Goal: Task Accomplishment & Management: Manage account settings

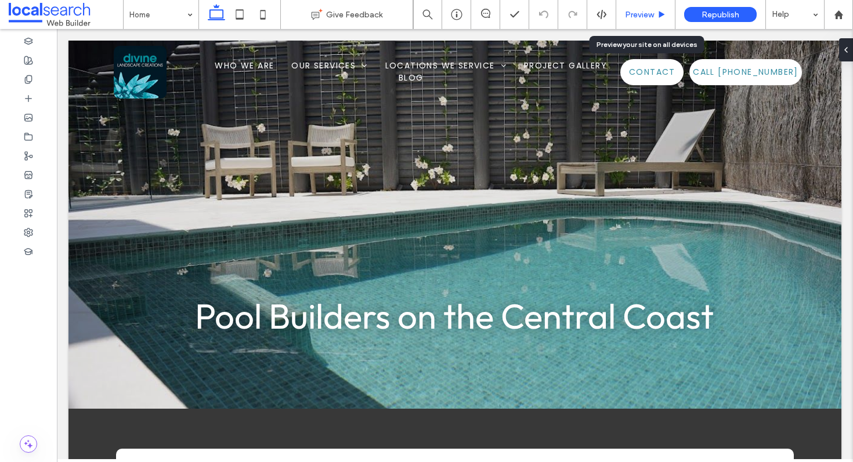
drag, startPoint x: 837, startPoint y: 12, endPoint x: 660, endPoint y: 16, distance: 177.6
click at [0, 0] on div "Home Give Feedback Preview Republish Help" at bounding box center [426, 14] width 853 height 29
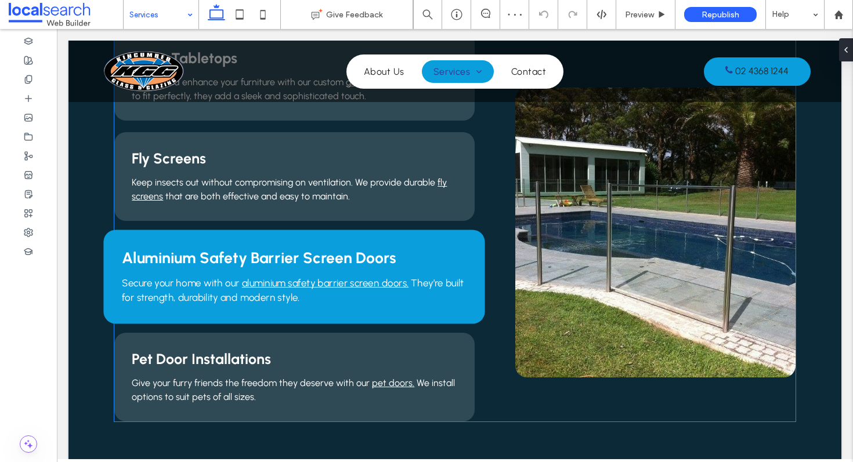
scroll to position [814, 0]
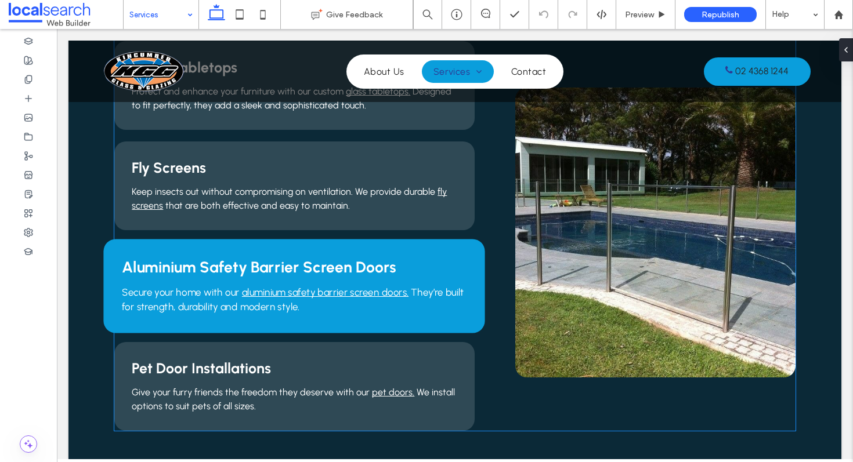
click at [350, 272] on span "Aluminium Safety Barrier Screen Doors" at bounding box center [259, 267] width 274 height 19
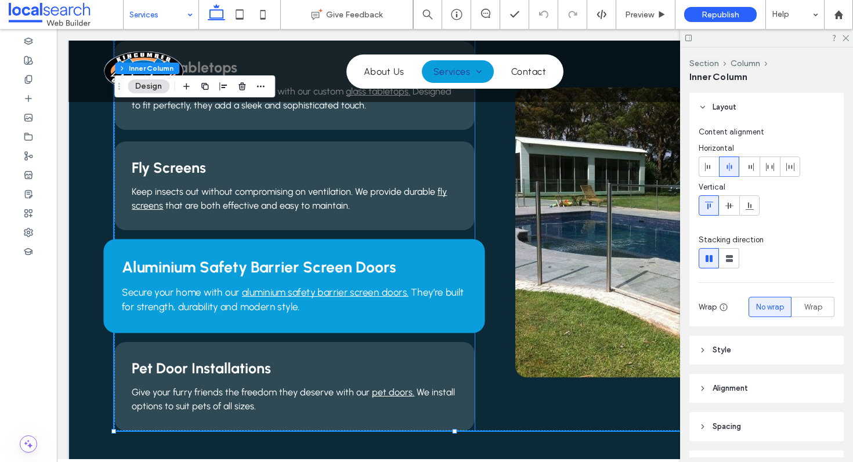
click at [363, 269] on span "Aluminium Safety Barrier Screen Doors" at bounding box center [259, 267] width 274 height 19
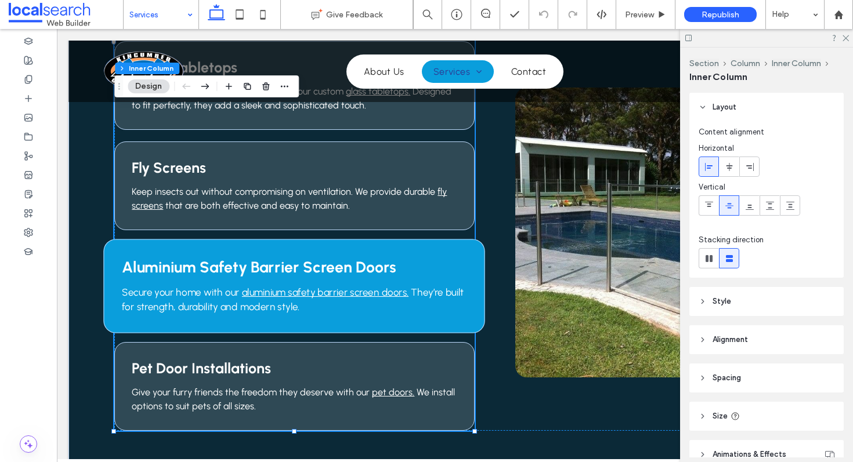
click at [360, 269] on span "Aluminium Safety Barrier Screen Doors" at bounding box center [259, 267] width 274 height 19
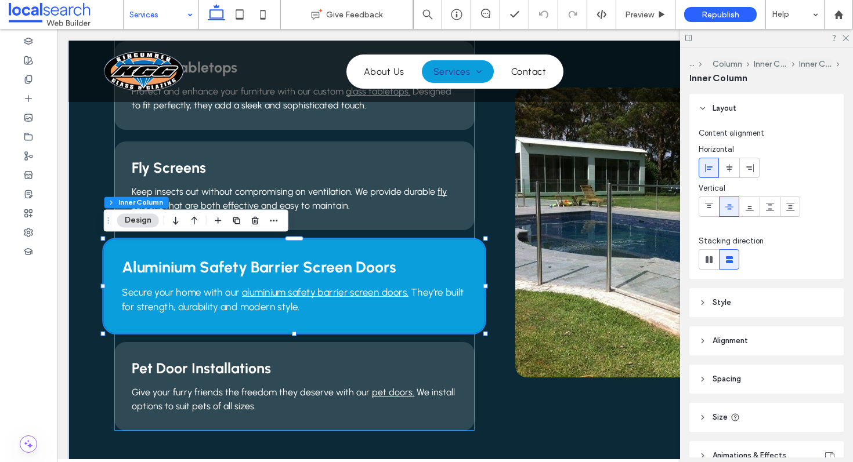
click at [358, 268] on span "Aluminium Safety Barrier Screen Doors" at bounding box center [259, 267] width 274 height 19
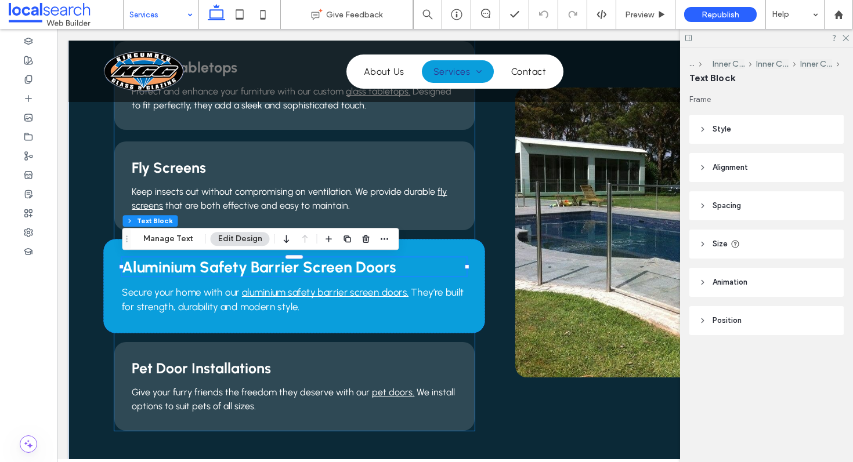
click at [348, 264] on span "Aluminium Safety Barrier Screen Doors" at bounding box center [259, 267] width 274 height 19
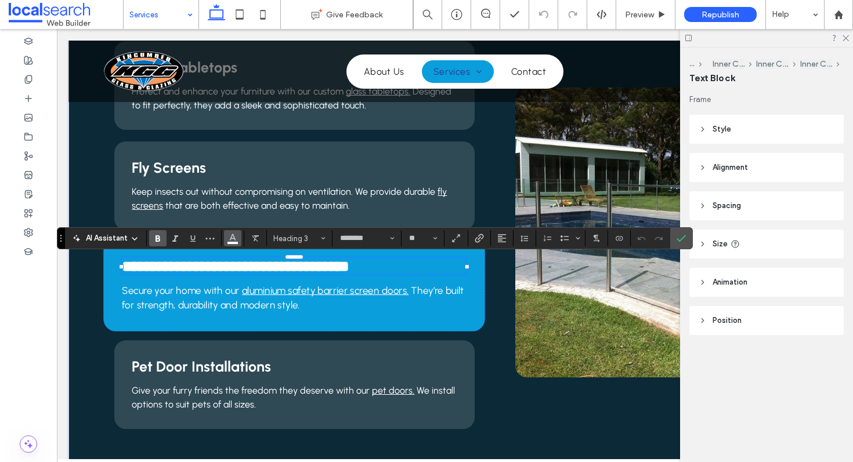
click at [237, 243] on span "Color" at bounding box center [232, 237] width 9 height 15
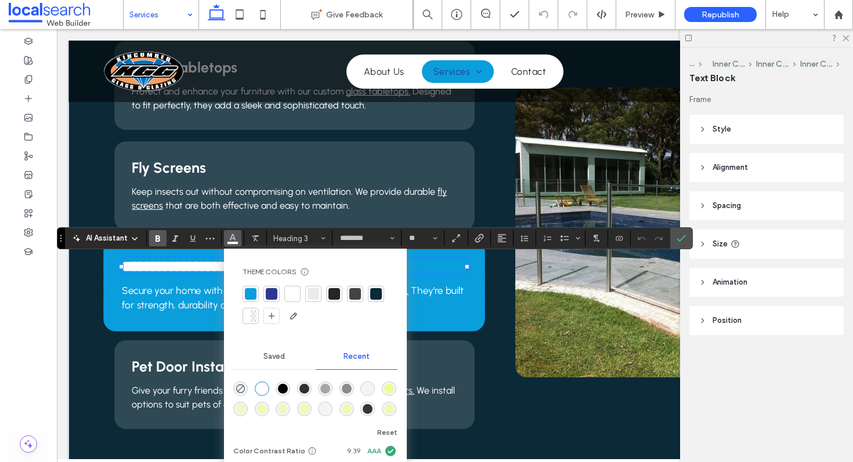
click at [292, 296] on div at bounding box center [293, 294] width 12 height 12
click at [685, 241] on icon "Confirm" at bounding box center [680, 238] width 9 height 9
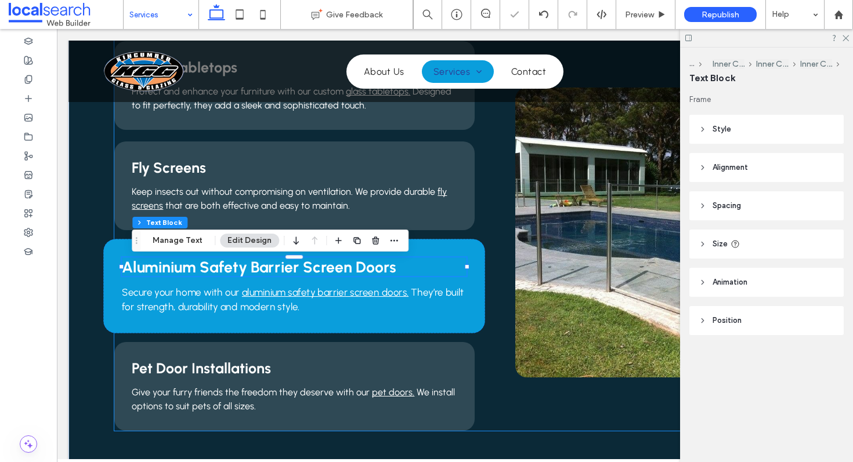
click at [494, 215] on div "Emergency Glass Repairs Broken windows or doors can’t wait. That’s why we prior…" at bounding box center [454, 35] width 681 height 791
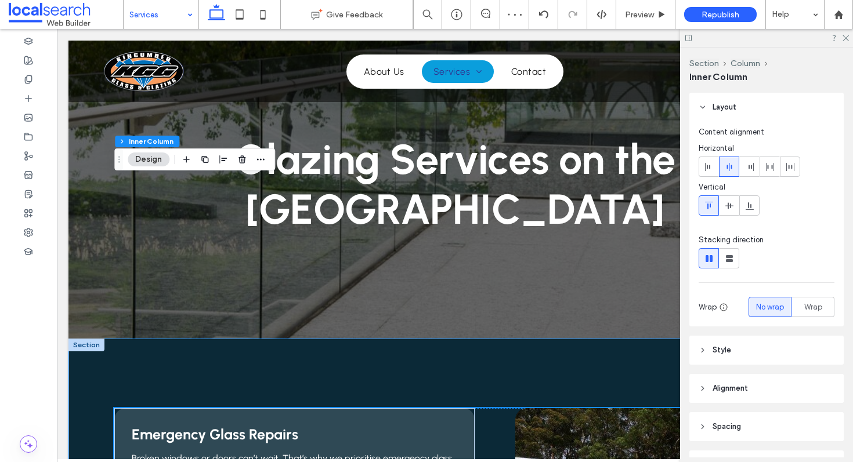
scroll to position [0, 0]
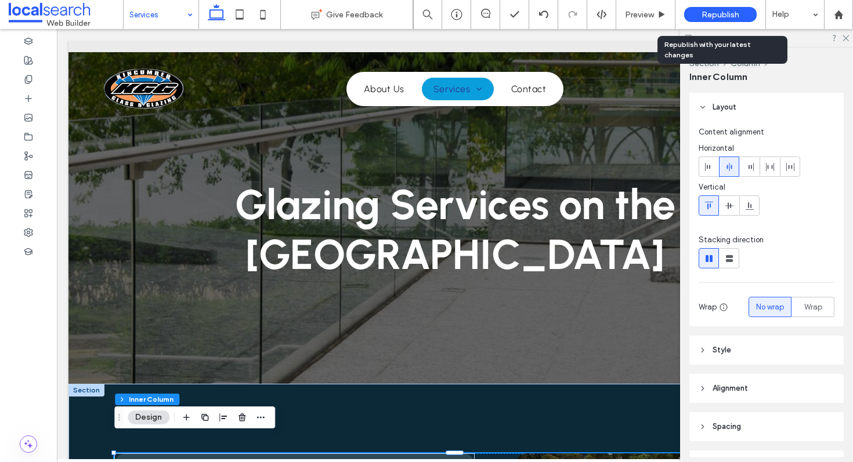
click at [733, 15] on span "Republish" at bounding box center [720, 15] width 38 height 10
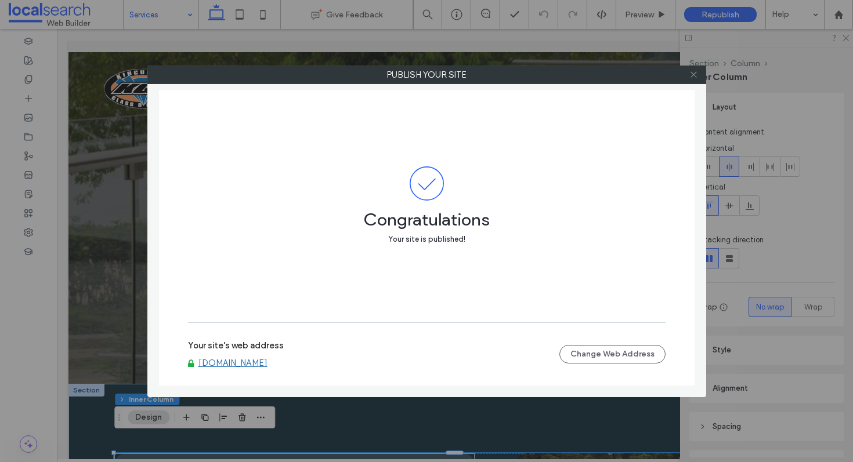
click at [693, 75] on use at bounding box center [693, 75] width 6 height 6
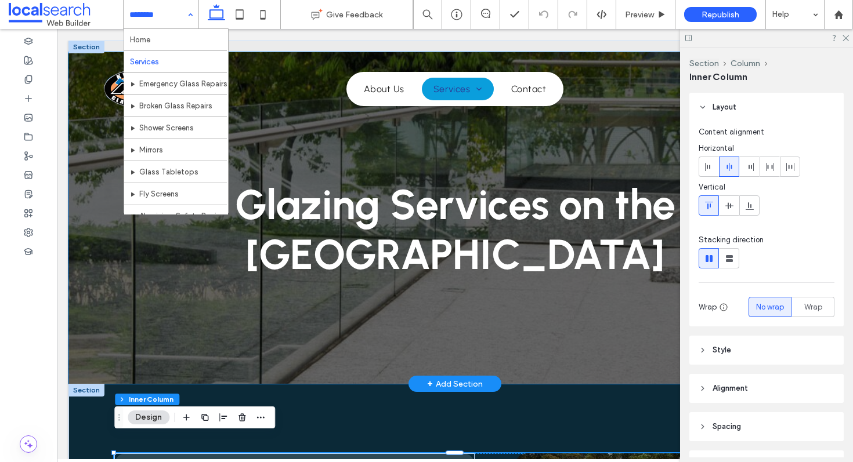
click at [99, 241] on div "Glazing Services on the Central Coast" at bounding box center [454, 218] width 773 height 332
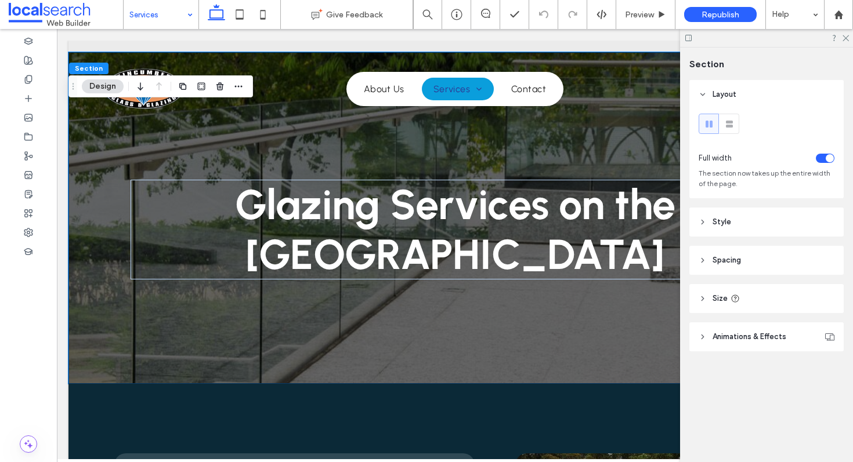
click at [761, 256] on header "Spacing" at bounding box center [766, 260] width 154 height 29
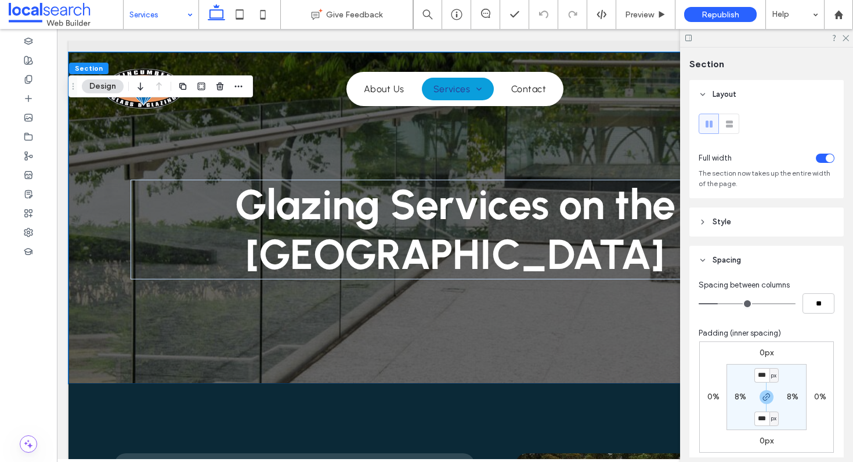
scroll to position [19, 0]
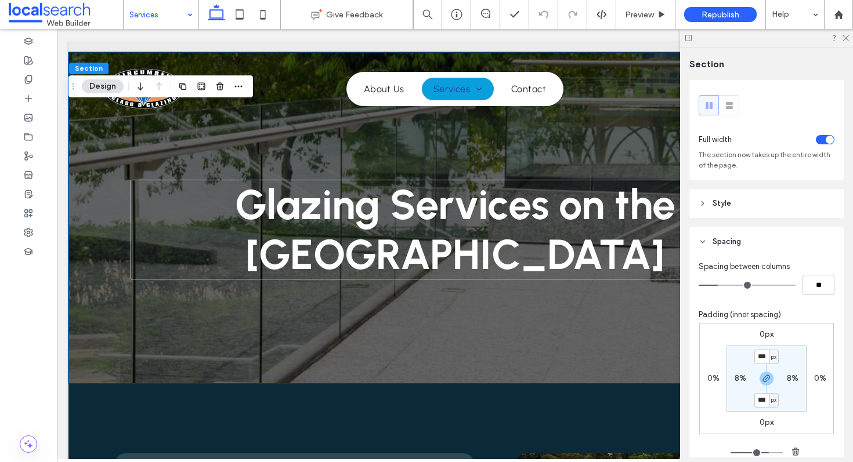
click at [759, 330] on label "0px" at bounding box center [766, 335] width 14 height 10
type input "*"
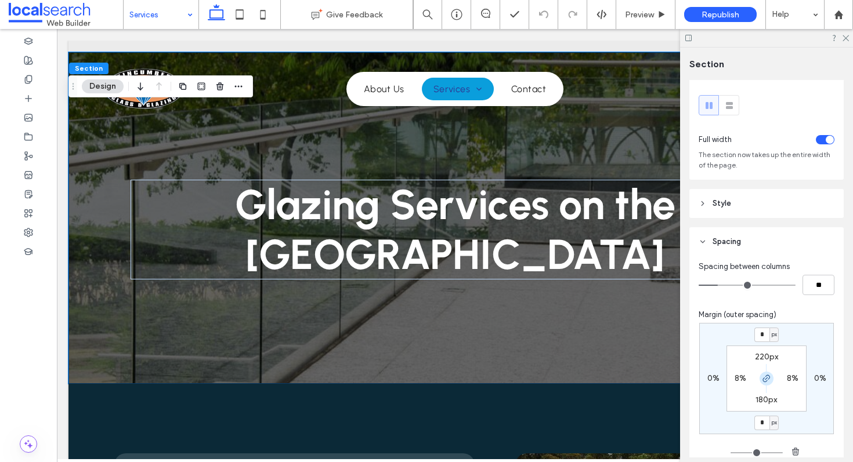
click at [765, 379] on icon "button" at bounding box center [766, 378] width 9 height 9
click at [768, 336] on input "*" at bounding box center [761, 335] width 15 height 15
type input "***"
type input "*"
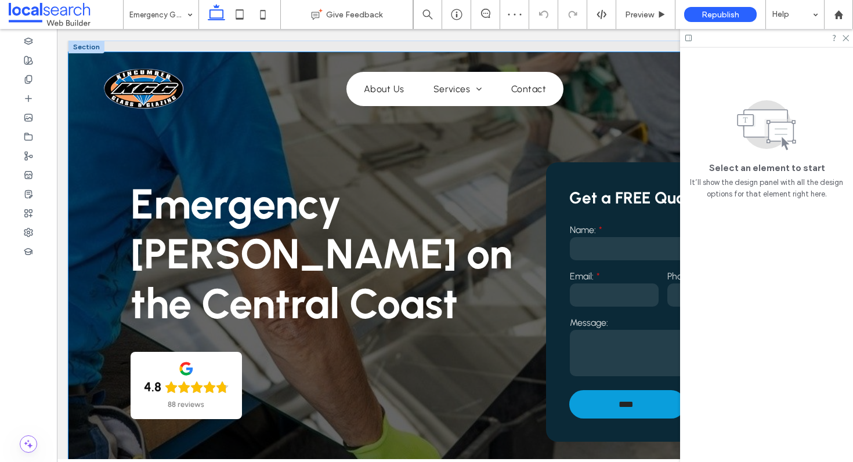
click at [81, 184] on div "Emergency Glazier on the Central Coast 4.8 88 reviews Get a FREE Quote Name: Em…" at bounding box center [454, 281] width 773 height 459
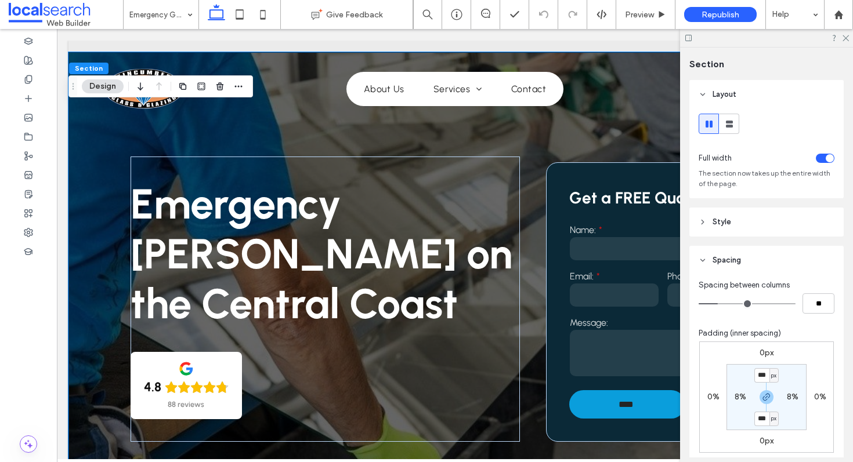
click at [765, 351] on label "0px" at bounding box center [766, 353] width 14 height 10
type input "*"
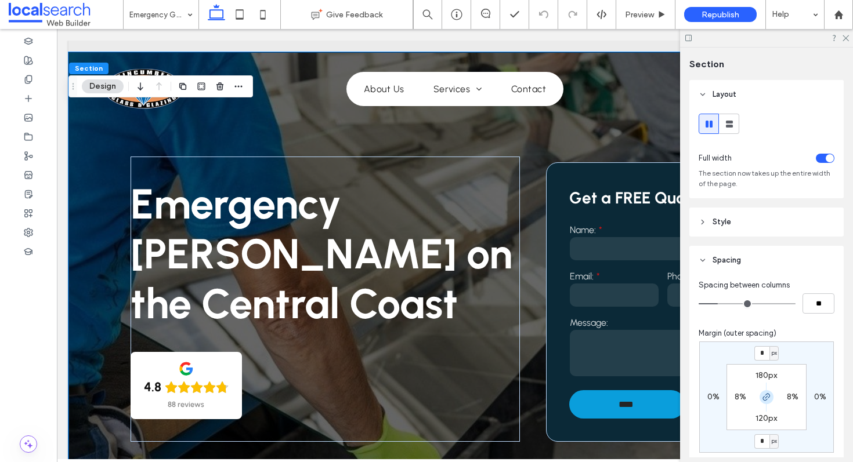
click at [768, 403] on span "button" at bounding box center [766, 397] width 14 height 14
click at [763, 350] on input "*" at bounding box center [761, 353] width 15 height 15
type input "***"
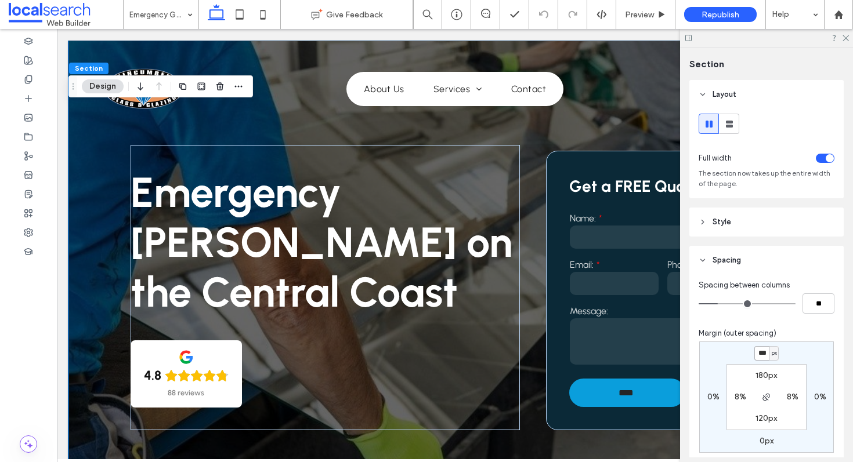
type input "*"
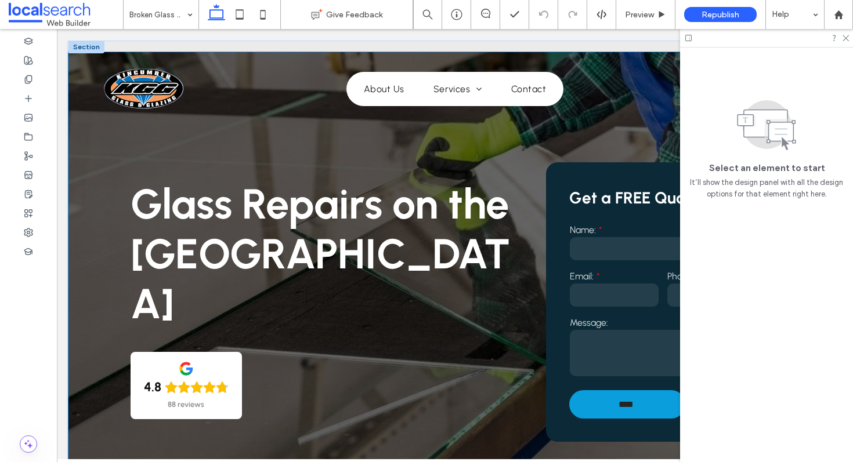
click at [97, 221] on div "Glass Repairs on the Central Coast 4.8 88 reviews Get a FREE Quote Name: Email:…" at bounding box center [454, 281] width 773 height 459
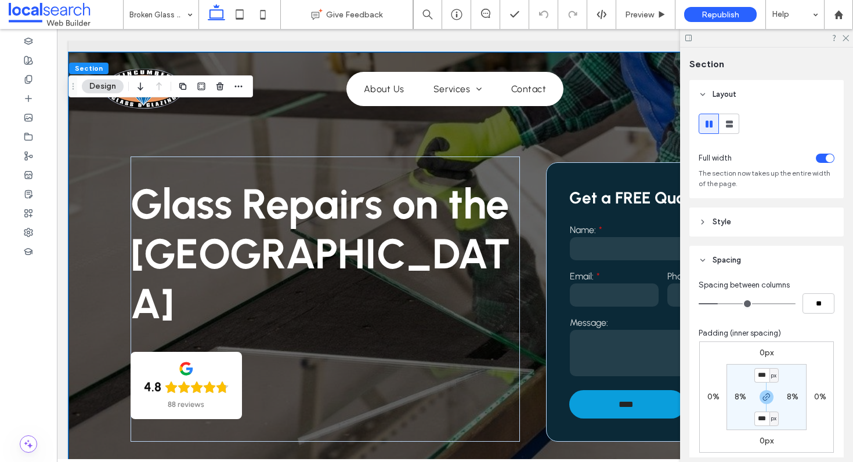
click at [765, 356] on label "0px" at bounding box center [766, 353] width 14 height 10
type input "*"
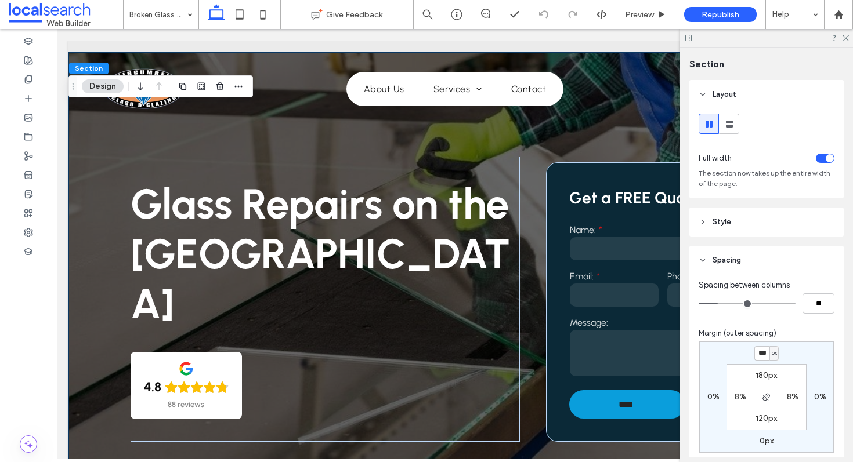
type input "***"
type input "*"
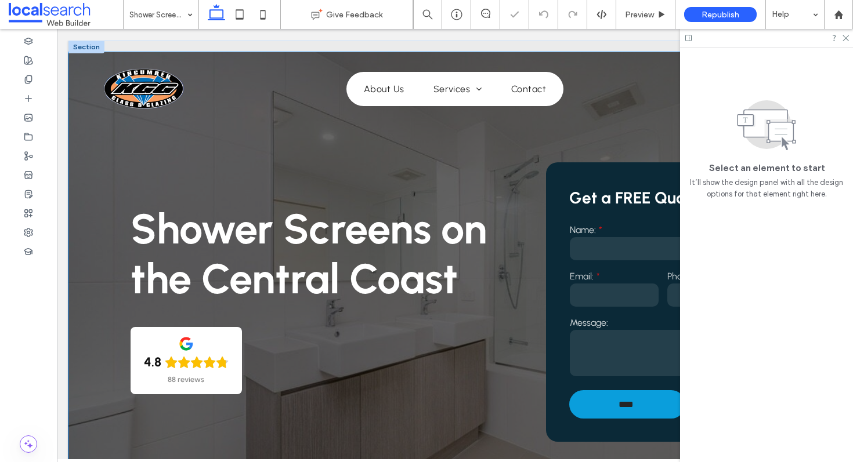
click at [101, 247] on div "Shower Screens on the Central Coast 4.8 88 reviews Get a FREE Quote Name: Email…" at bounding box center [454, 281] width 773 height 459
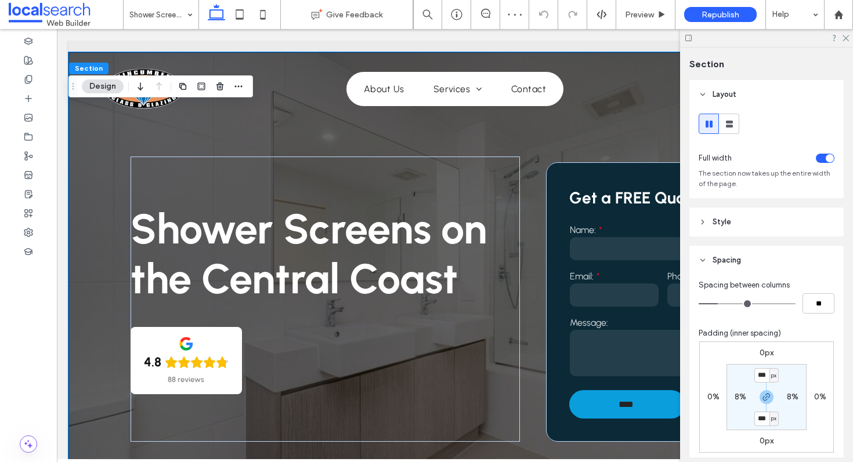
scroll to position [27, 0]
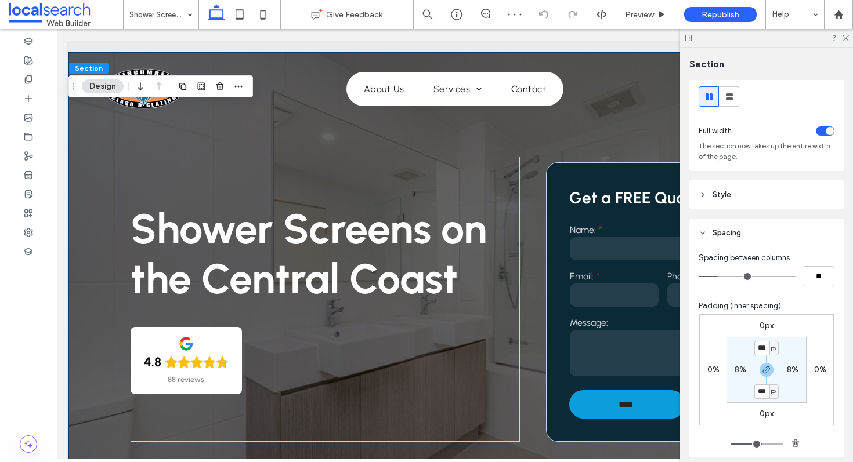
click at [759, 325] on label "0px" at bounding box center [766, 326] width 14 height 10
type input "*"
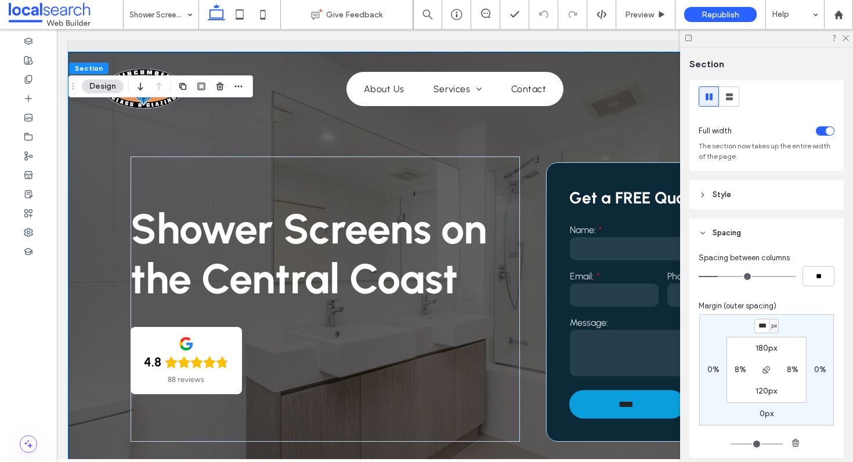
type input "***"
type input "*"
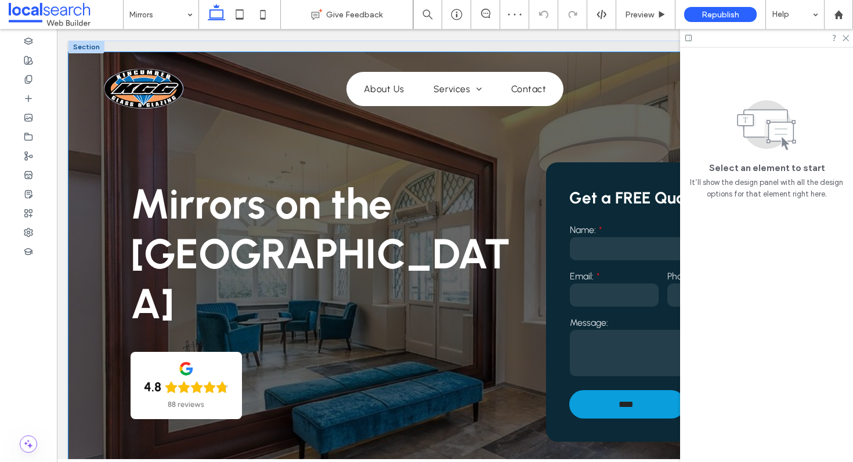
click at [93, 205] on div "Mirrors on the Central Coast 4.8 88 reviews Get a FREE Quote Name: Email: Phone…" at bounding box center [454, 281] width 773 height 459
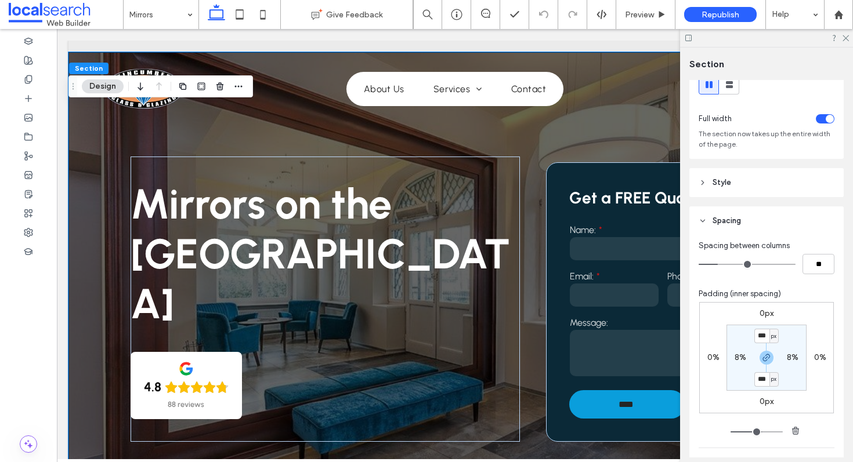
scroll to position [41, 0]
click at [755, 314] on div "0px" at bounding box center [766, 312] width 27 height 10
click at [767, 313] on label "0px" at bounding box center [766, 312] width 14 height 10
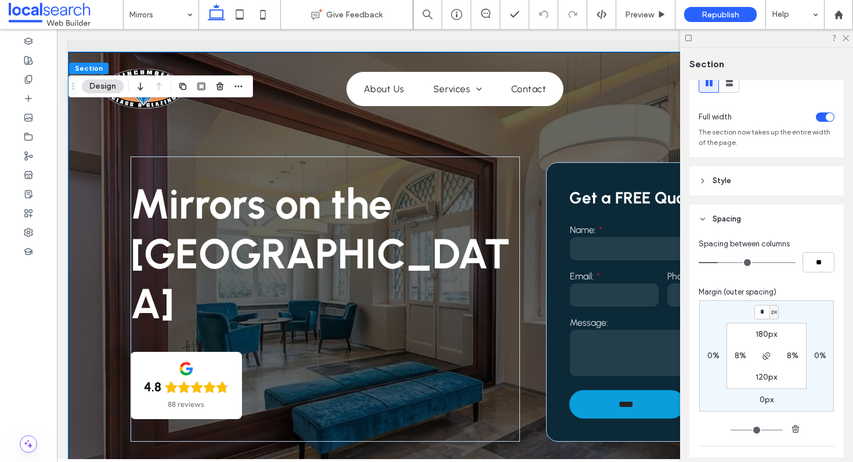
type input "*"
type input "***"
type input "*"
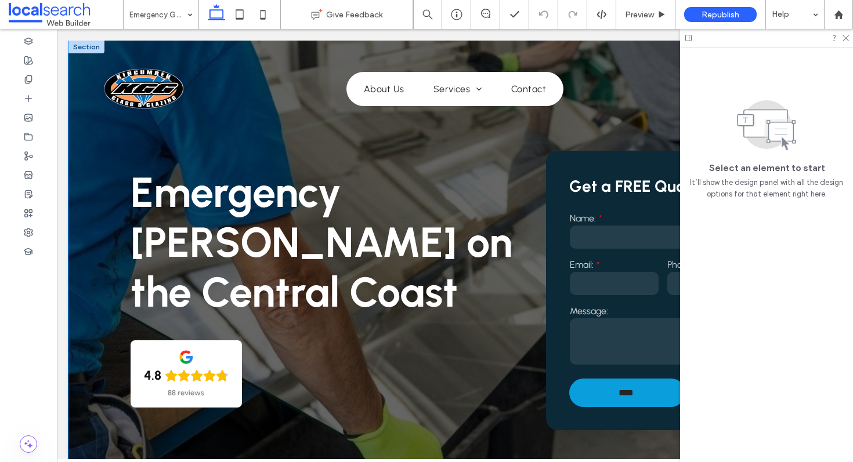
click at [80, 241] on div "Emergency Glazier on the Central Coast 4.8 88 reviews Get a FREE Quote Name: Em…" at bounding box center [454, 270] width 773 height 459
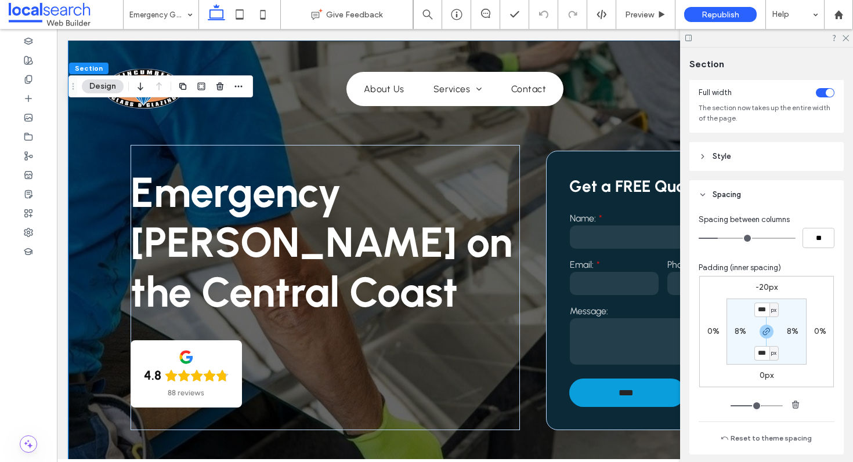
scroll to position [61, 0]
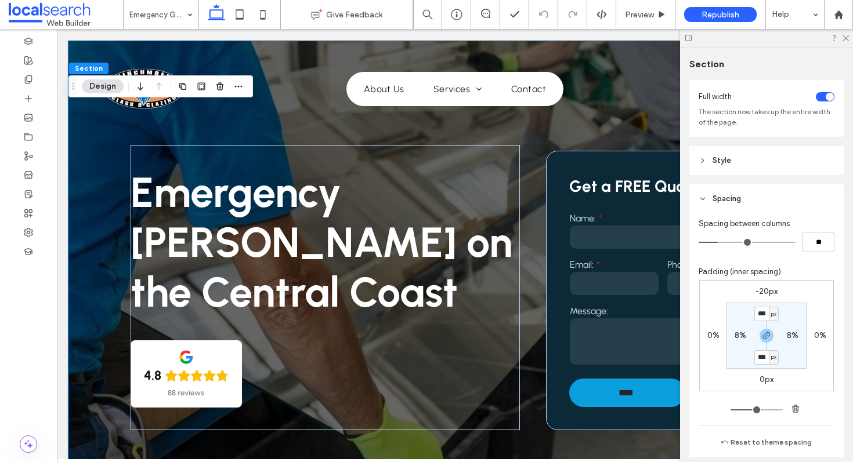
click at [770, 287] on label "-20px" at bounding box center [766, 292] width 22 height 10
type input "*"
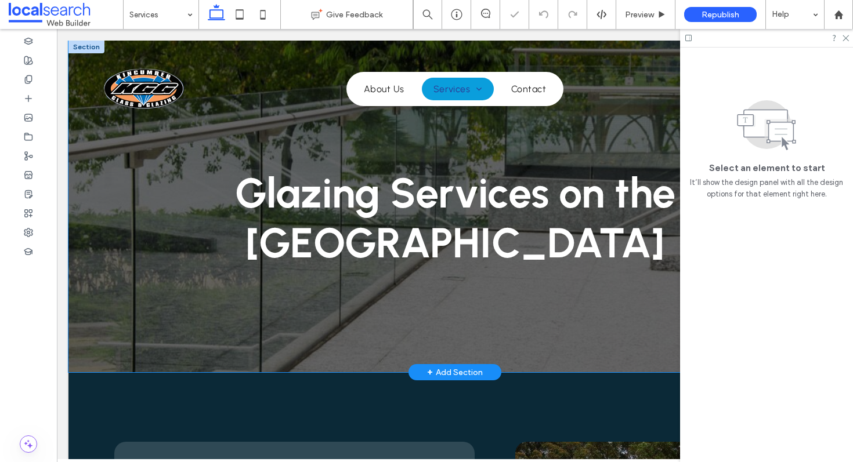
click at [94, 272] on div "Glazing Services on the Central Coast" at bounding box center [454, 207] width 773 height 332
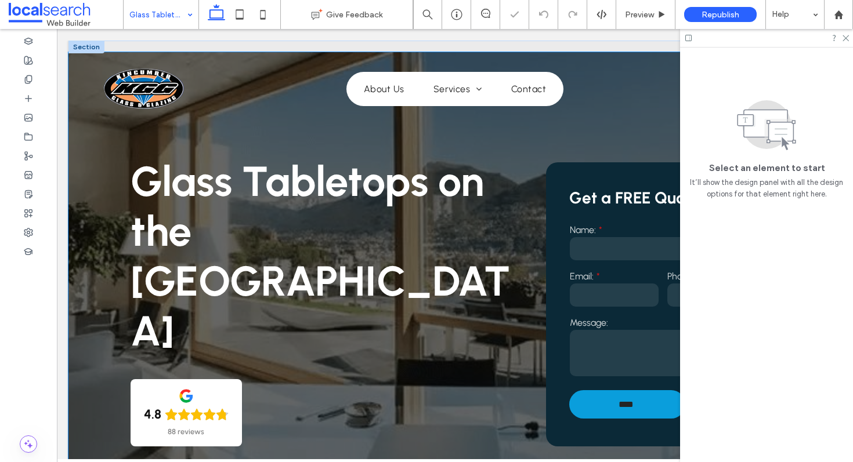
click at [114, 164] on div "Glass Tabletops on the Central Coast 4.8 88 reviews Get a FREE Quote Name: Emai…" at bounding box center [454, 284] width 773 height 464
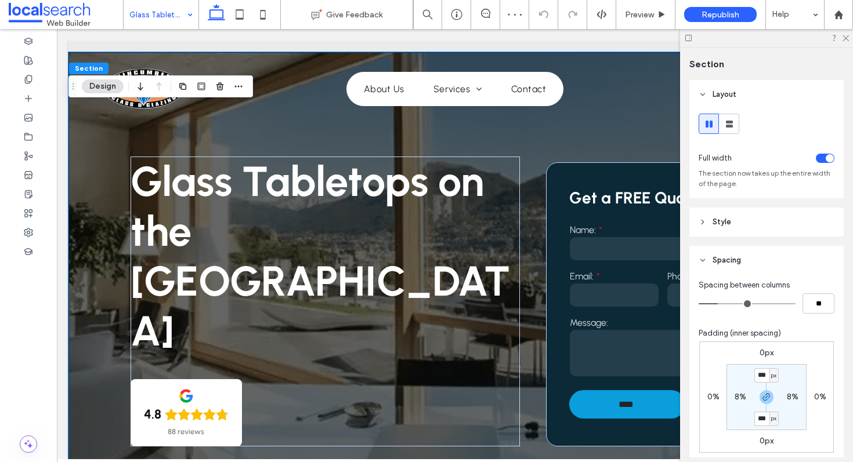
click at [768, 356] on label "0px" at bounding box center [766, 353] width 14 height 10
type input "*"
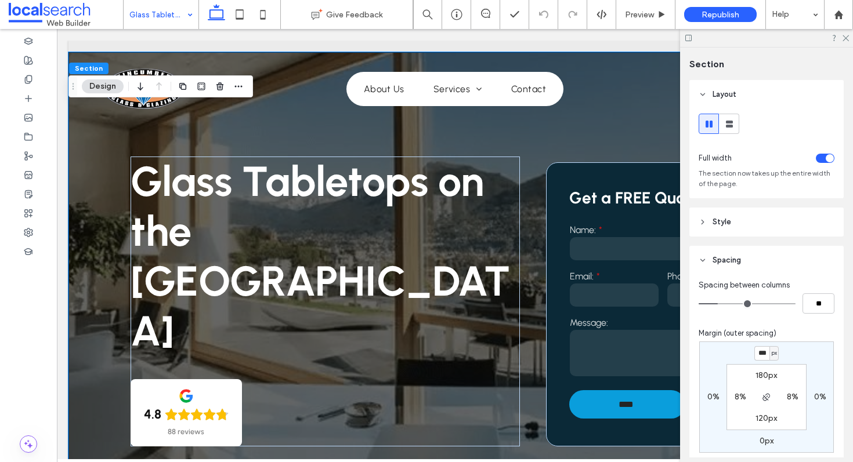
type input "***"
type input "*"
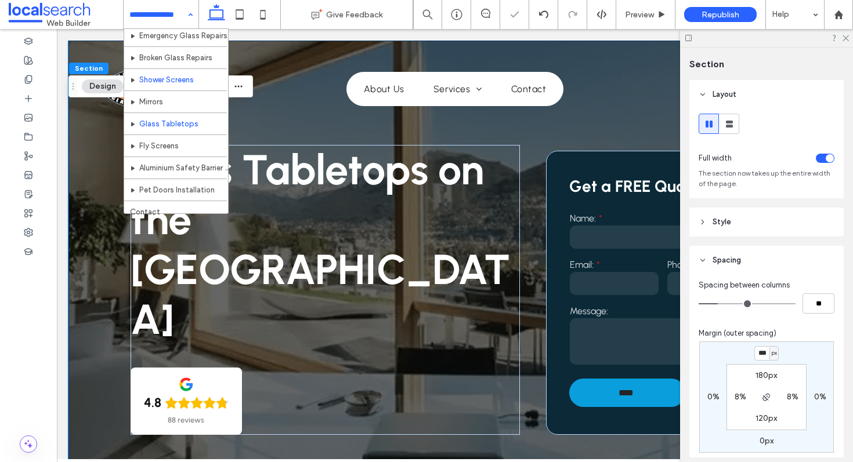
scroll to position [55, 0]
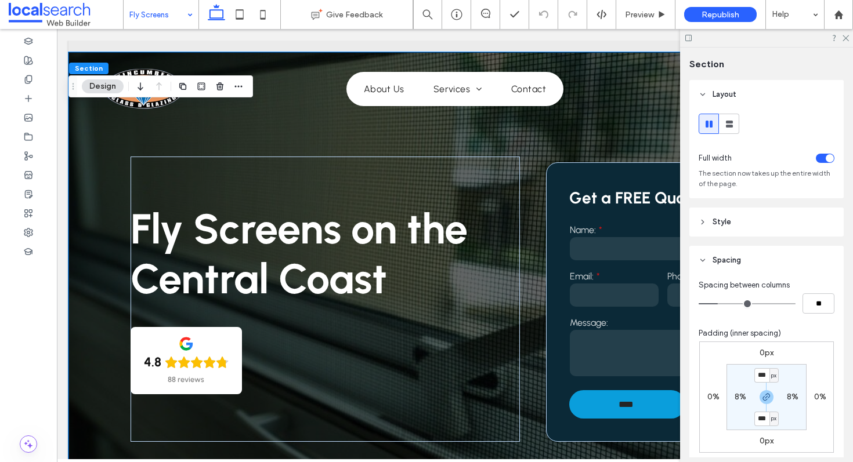
click at [762, 356] on label "0px" at bounding box center [766, 353] width 14 height 10
type input "*"
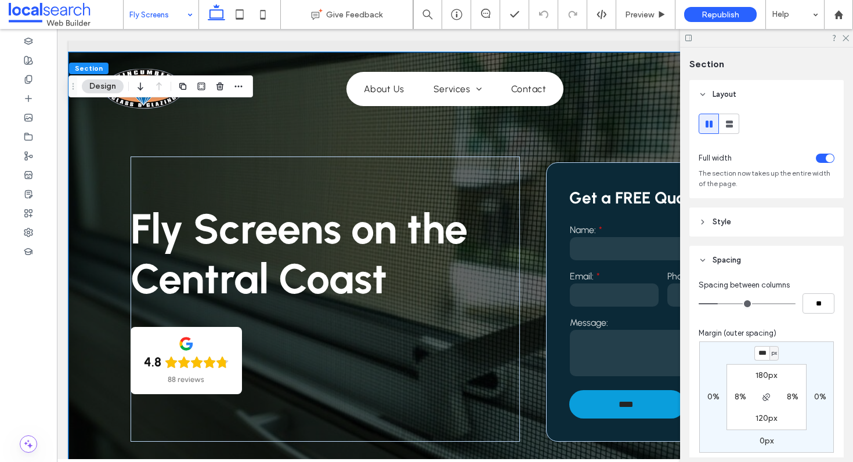
type input "***"
type input "*"
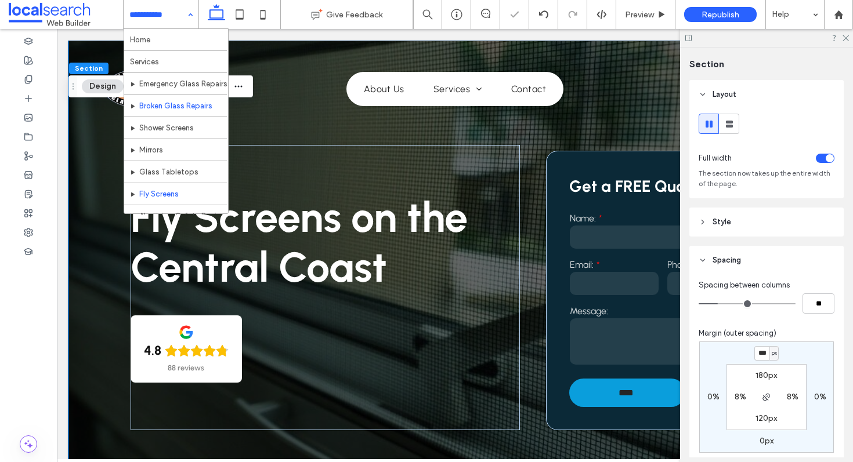
scroll to position [63, 0]
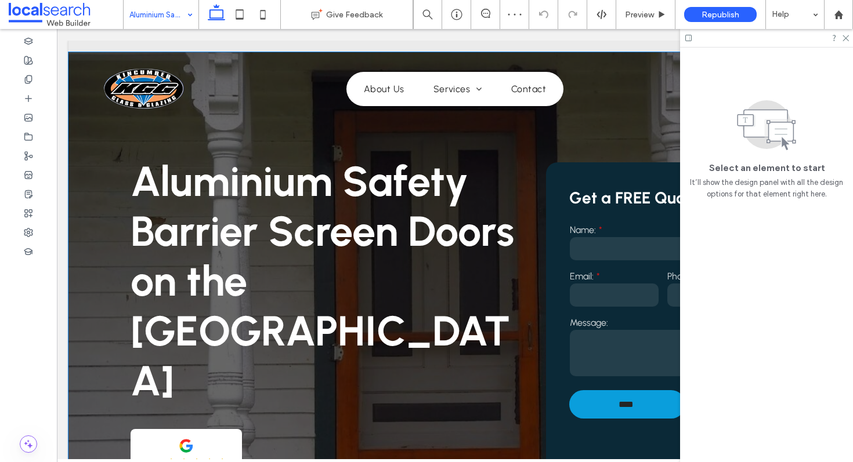
click at [91, 165] on div "Aluminium Safety Barrier Screen Doors on the Central Coast 4.8 88 reviews Get a…" at bounding box center [454, 309] width 773 height 514
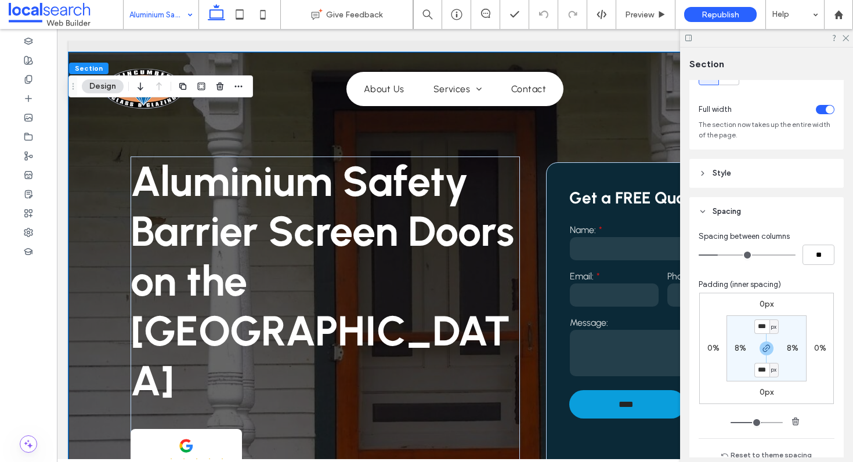
scroll to position [82, 0]
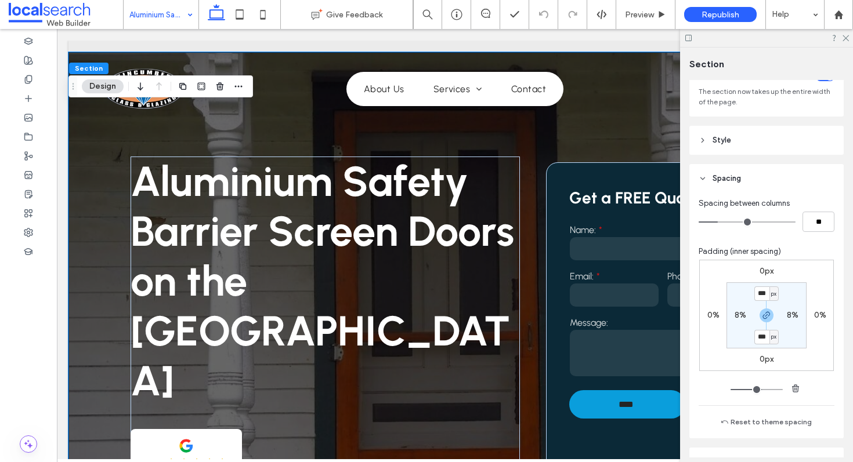
click at [762, 267] on label "0px" at bounding box center [766, 271] width 14 height 10
type input "*"
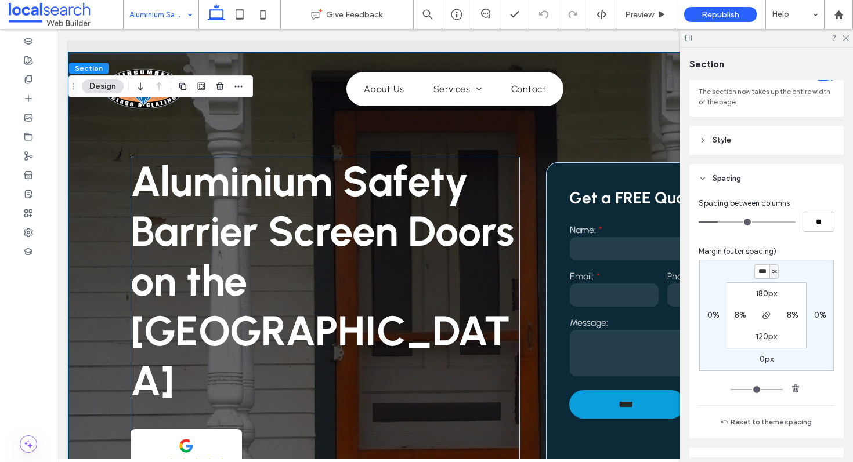
type input "***"
type input "*"
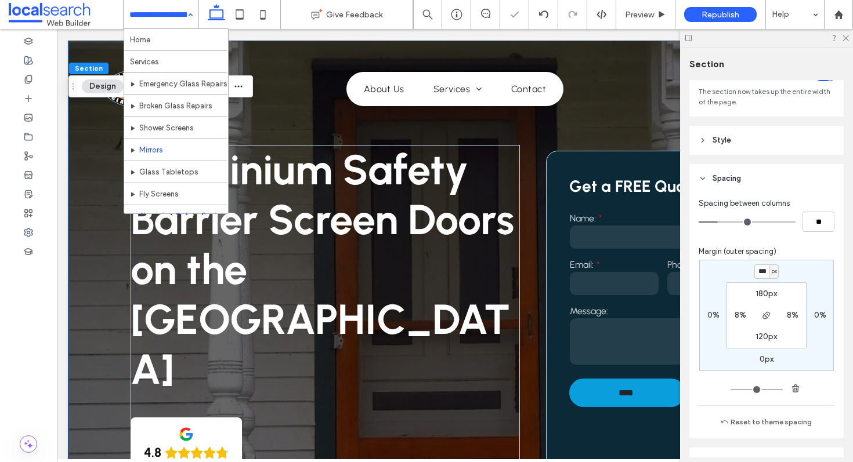
scroll to position [63, 0]
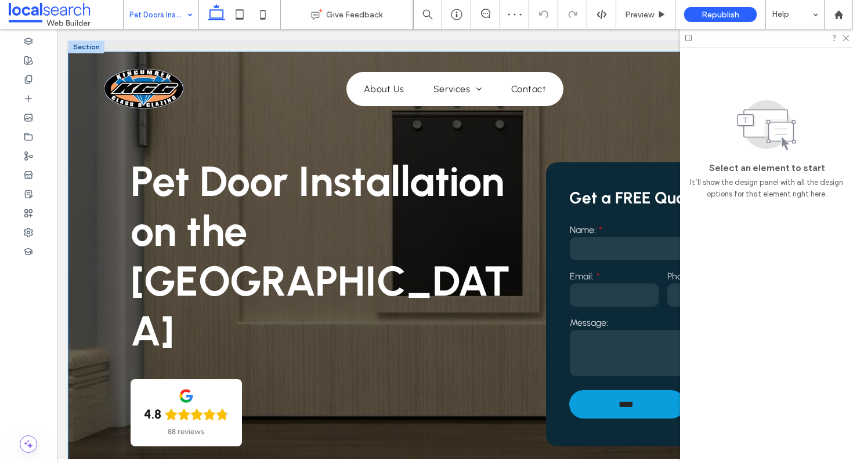
click at [101, 181] on div "Pet Door Installation on the Central Coast 4.8 88 reviews Get a FREE Quote Name…" at bounding box center [454, 284] width 773 height 464
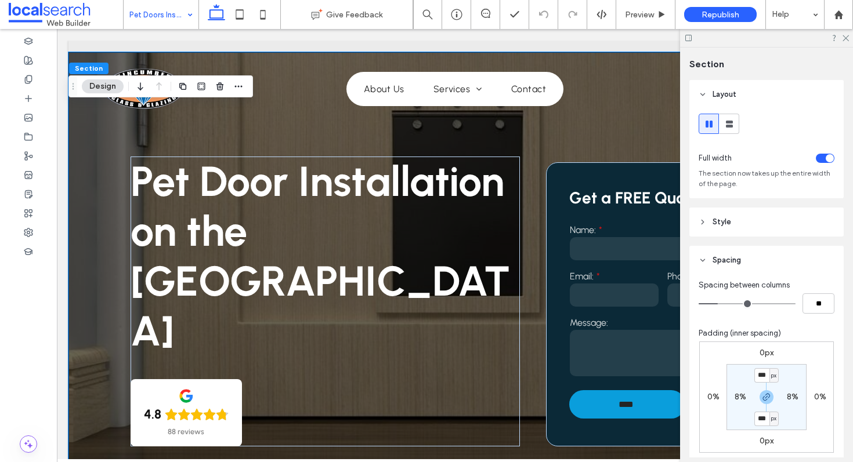
click at [768, 354] on label "0px" at bounding box center [766, 353] width 14 height 10
type input "*"
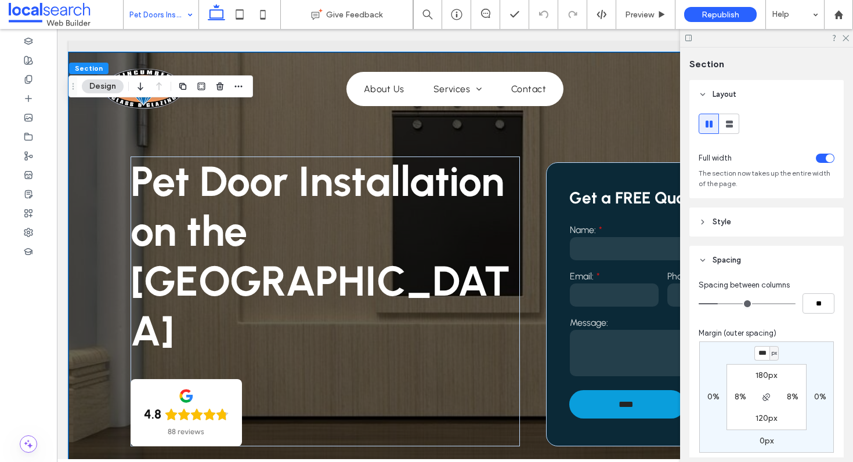
type input "***"
type input "*"
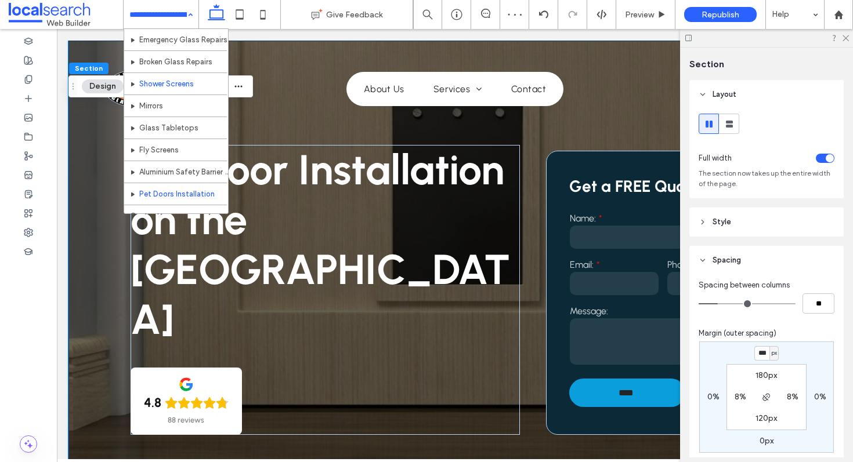
scroll to position [63, 0]
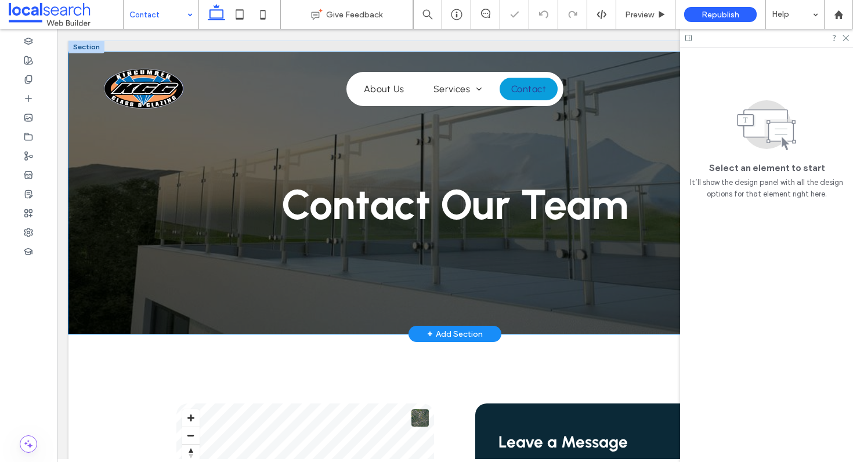
click at [99, 189] on div "Contact Our Team" at bounding box center [454, 193] width 773 height 282
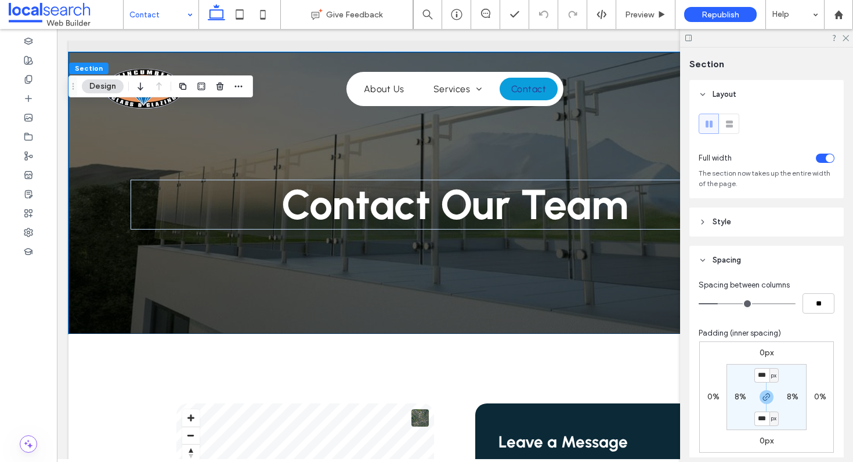
click at [762, 350] on label "0px" at bounding box center [766, 353] width 14 height 10
type input "*"
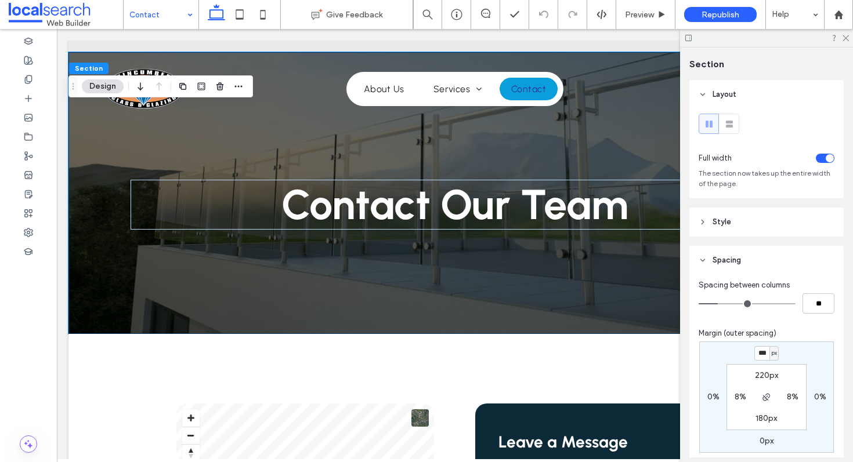
type input "***"
type input "*"
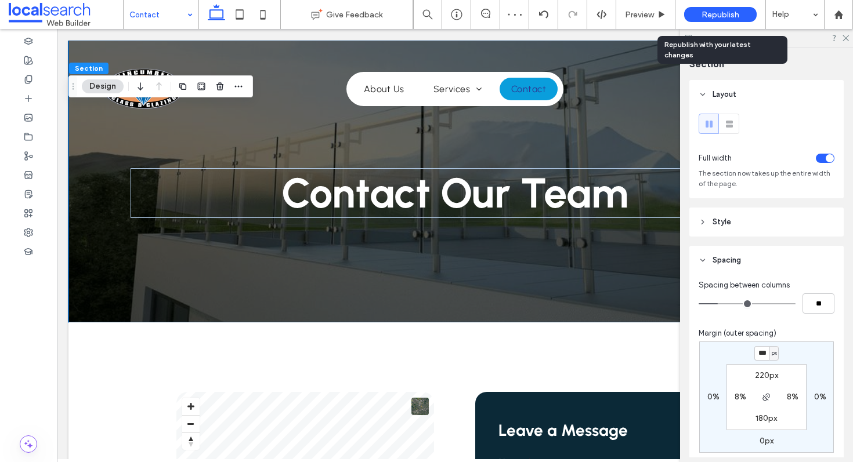
click at [707, 15] on span "Republish" at bounding box center [720, 15] width 38 height 10
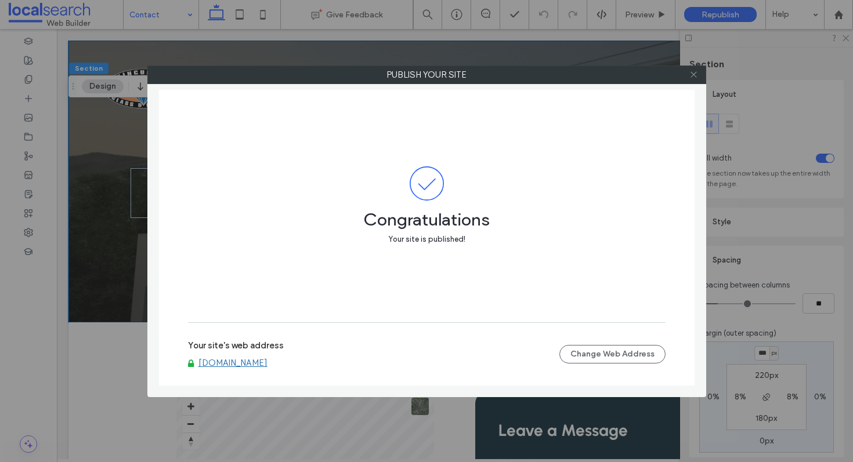
click at [693, 74] on use at bounding box center [693, 75] width 6 height 6
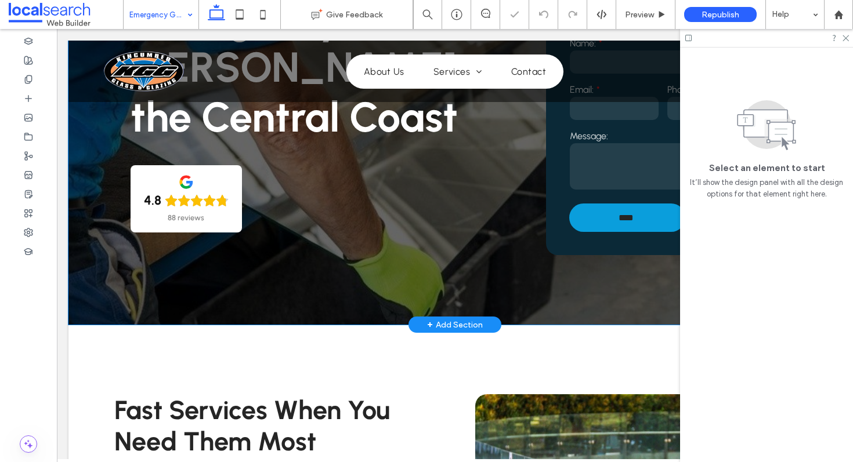
scroll to position [176, 0]
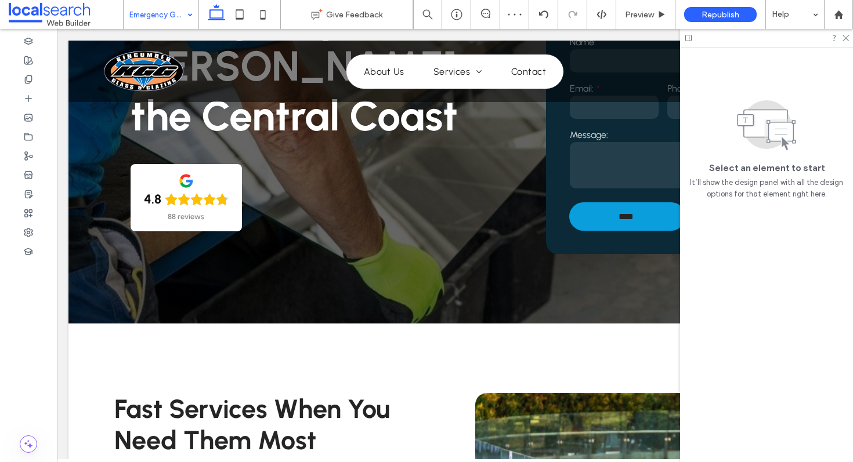
click at [180, 14] on input at bounding box center [157, 14] width 57 height 29
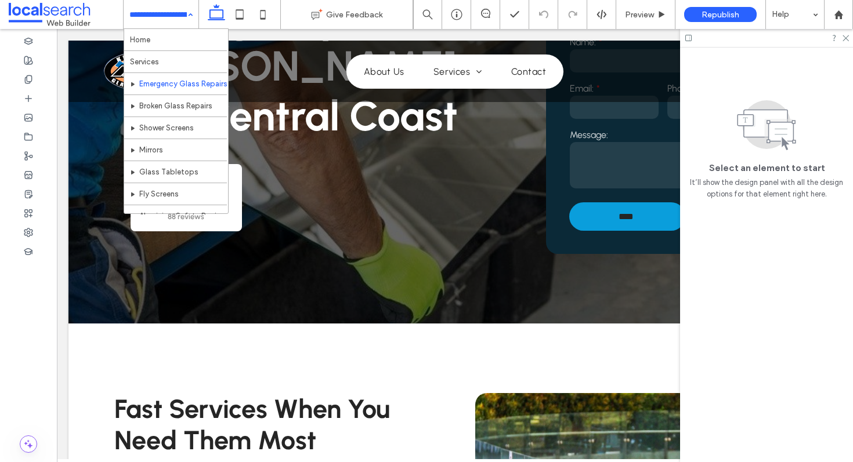
click at [189, 15] on div "Home Services Emergency Glass Repairs Broken Glass Repairs Shower Screens Mirro…" at bounding box center [161, 14] width 75 height 29
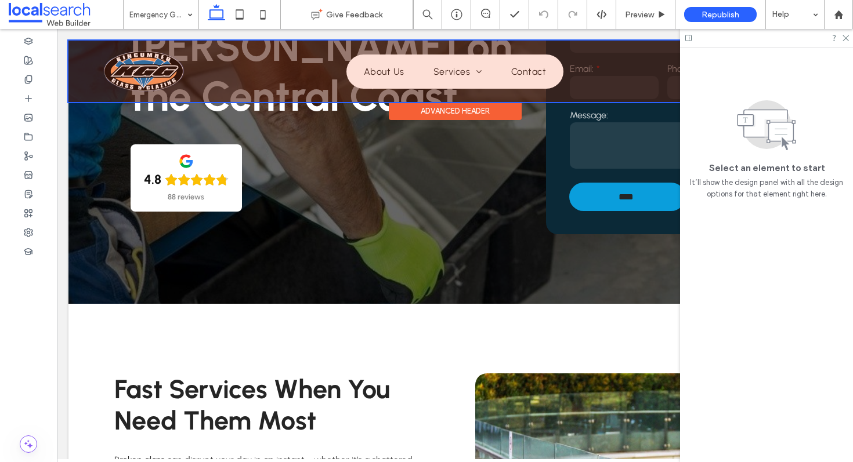
scroll to position [161, 0]
